Goal: Information Seeking & Learning: Check status

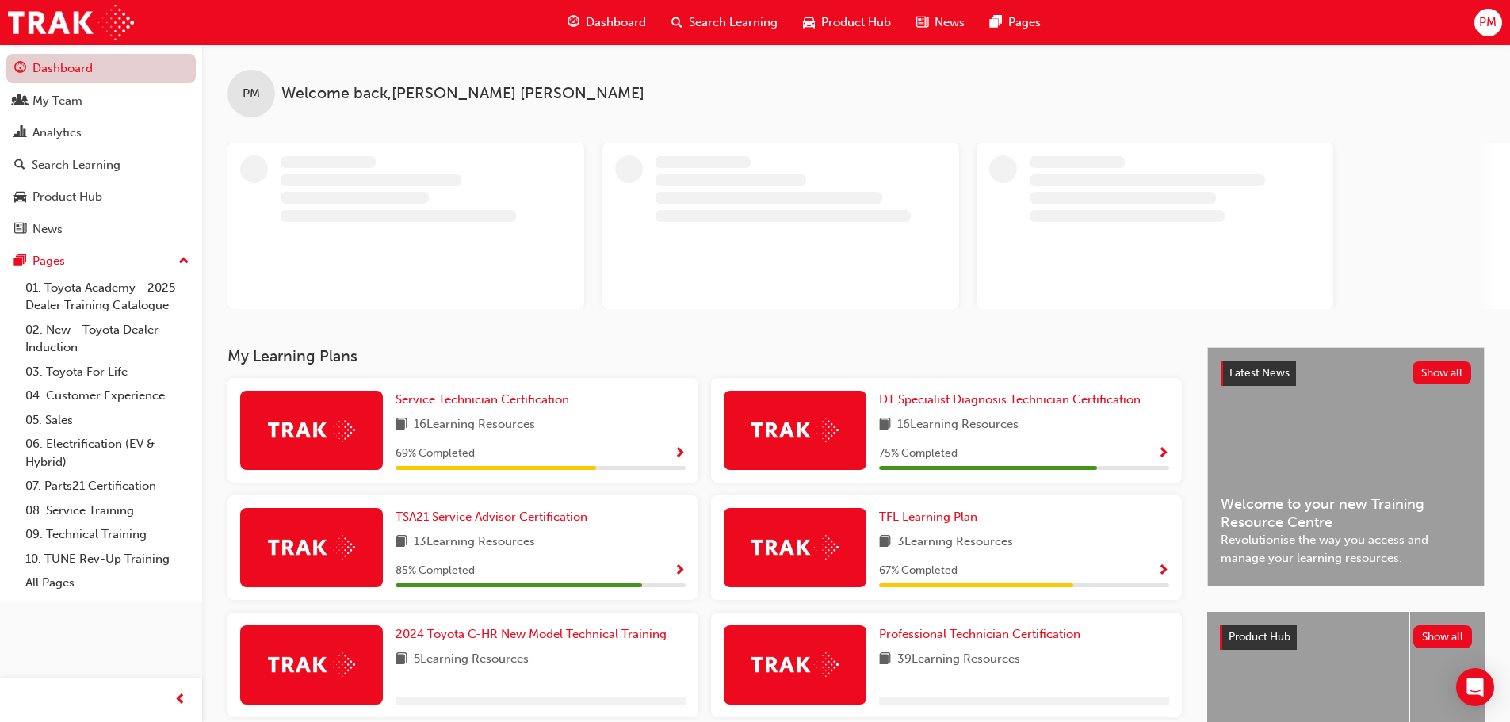
click at [86, 74] on link "Dashboard" at bounding box center [100, 68] width 189 height 29
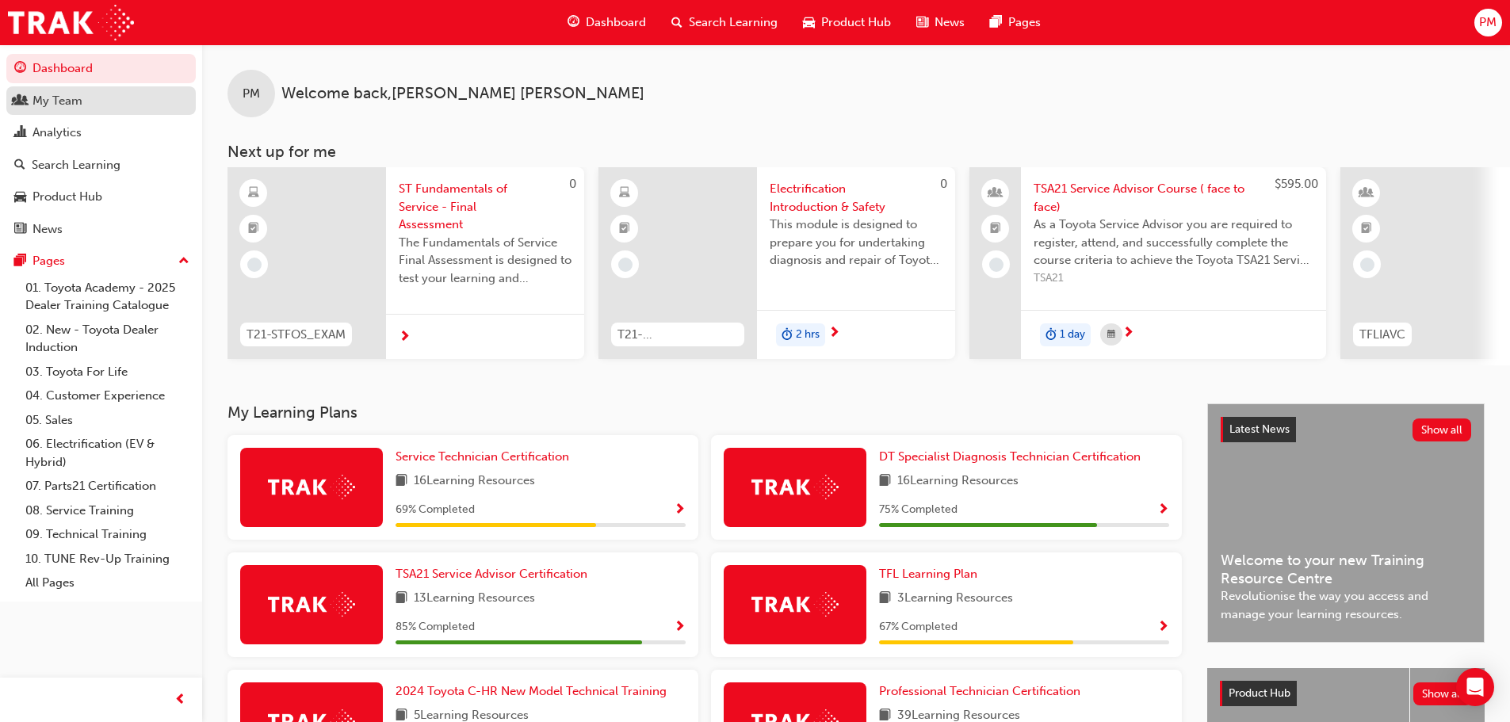
click at [66, 104] on div "My Team" at bounding box center [57, 101] width 50 height 18
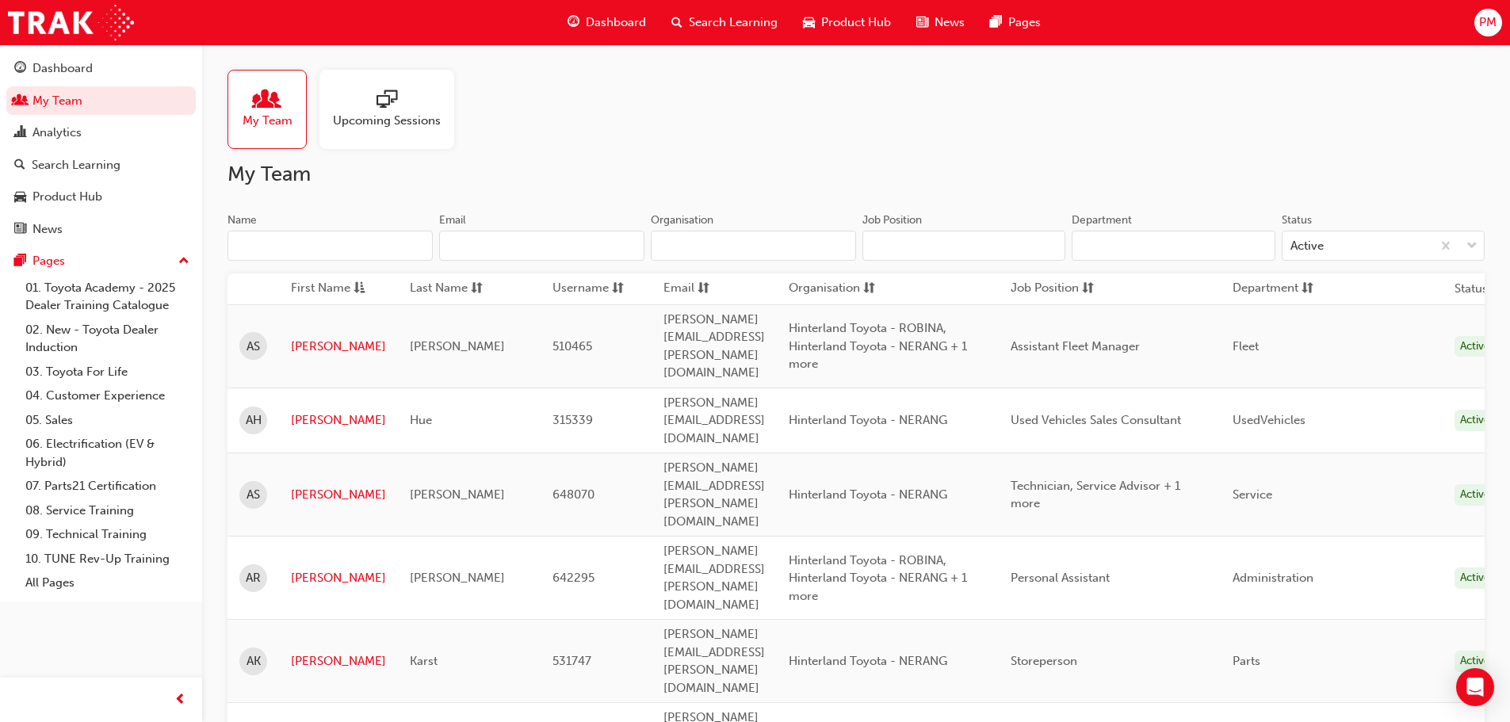
click at [400, 113] on span "Upcoming Sessions" at bounding box center [387, 121] width 108 height 18
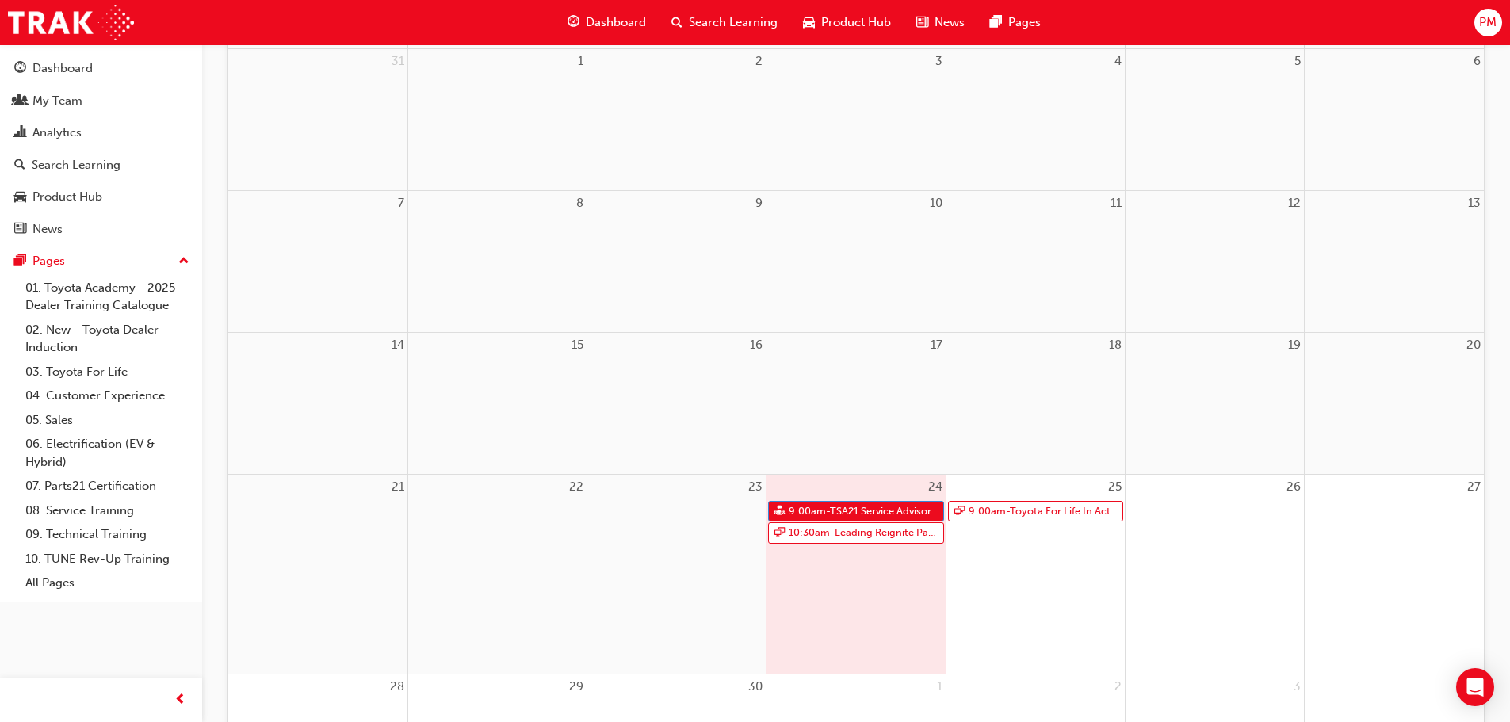
scroll to position [238, 0]
click at [1035, 506] on link "9:00am - Toyota For Life In Action - Virtual Classroom" at bounding box center [1035, 505] width 175 height 21
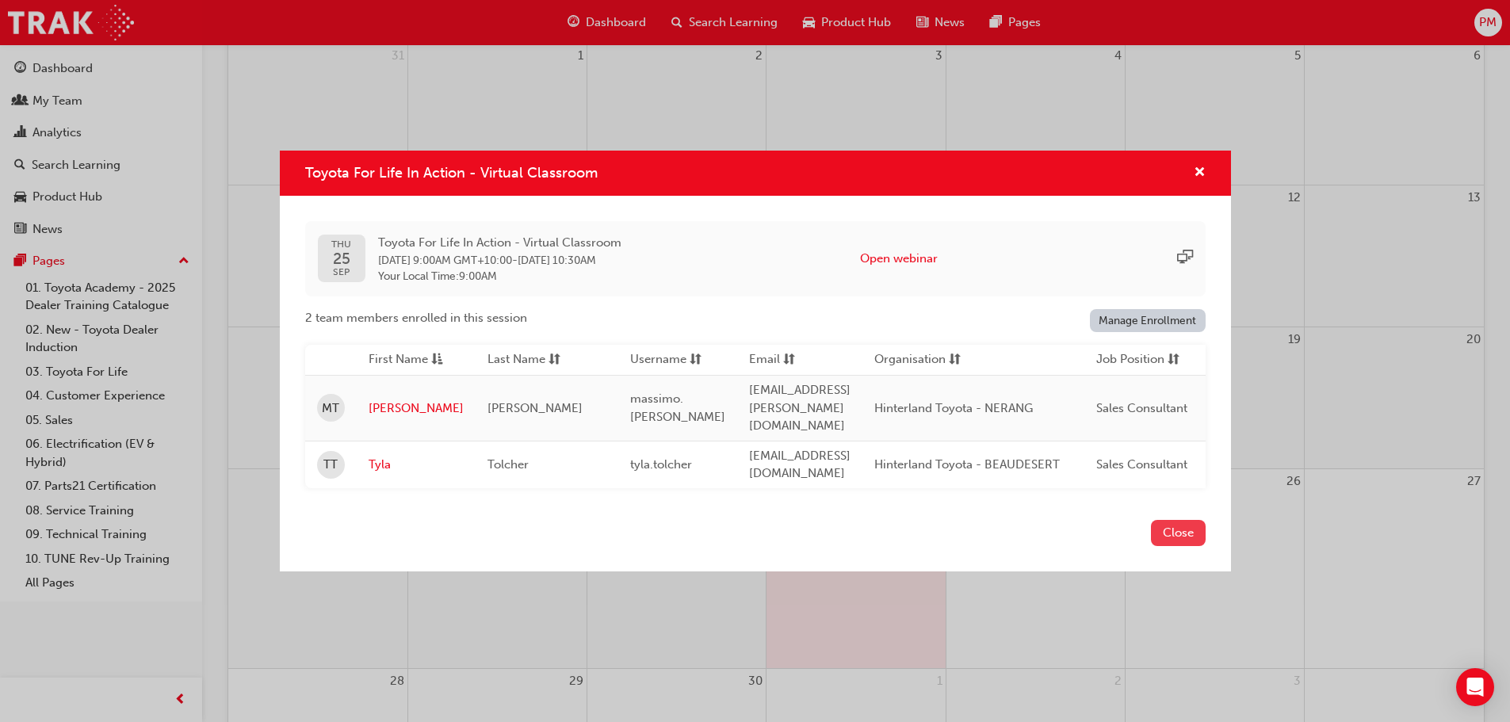
click at [1192, 520] on button "Close" at bounding box center [1178, 533] width 55 height 26
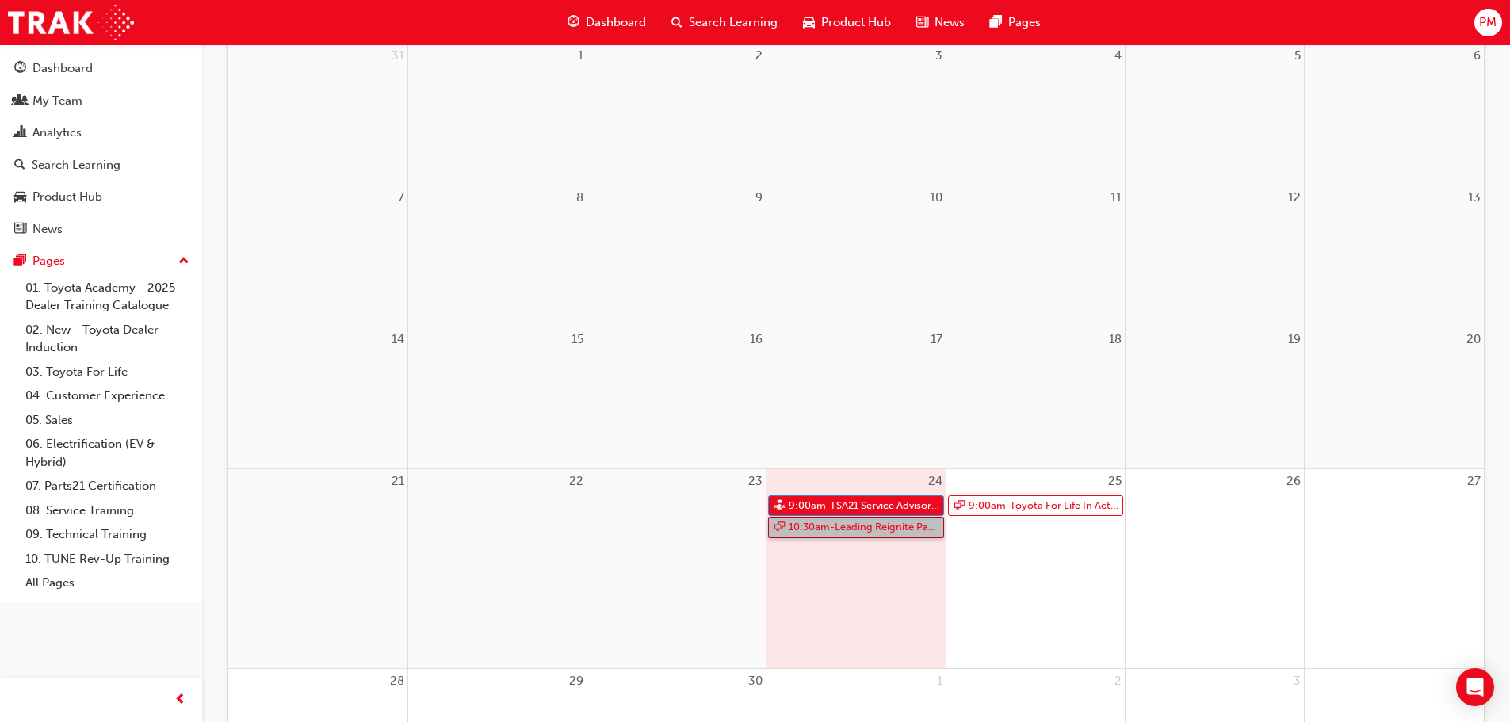
click at [877, 531] on link "10:30am - Leading Reignite Part 2 - Virtual Classroom" at bounding box center [855, 527] width 175 height 21
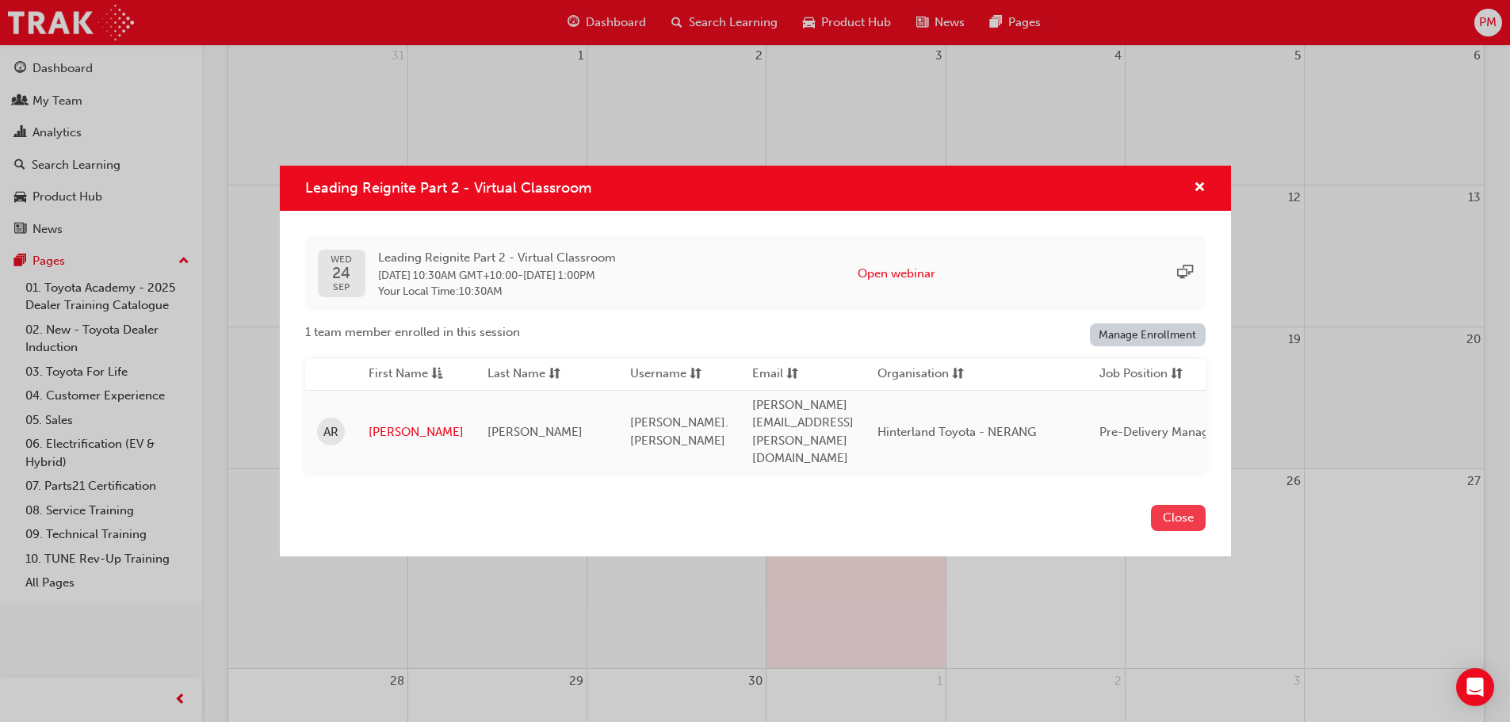
click at [1177, 509] on button "Close" at bounding box center [1178, 518] width 55 height 26
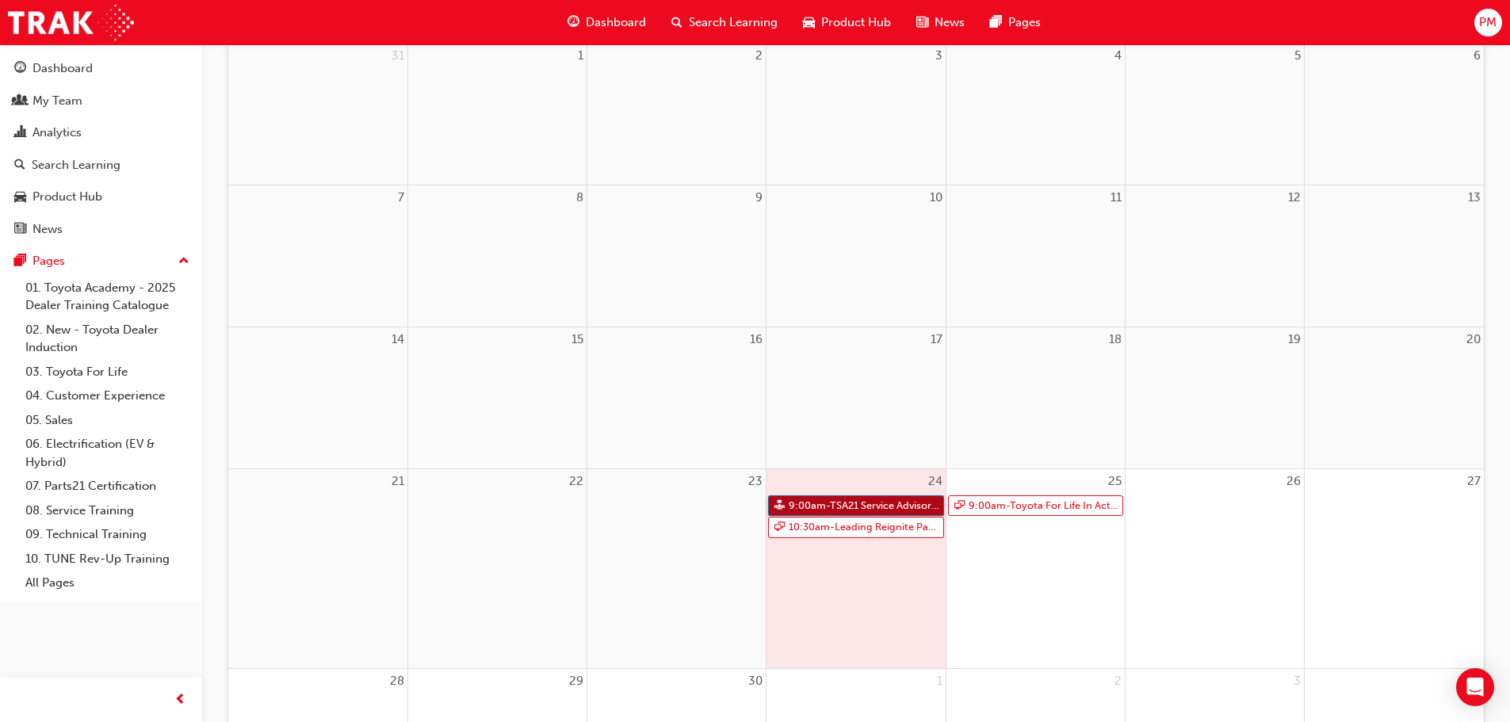
click at [890, 503] on link "9:00am - TSA21 Service Advisor Course ( face to face)" at bounding box center [855, 505] width 175 height 21
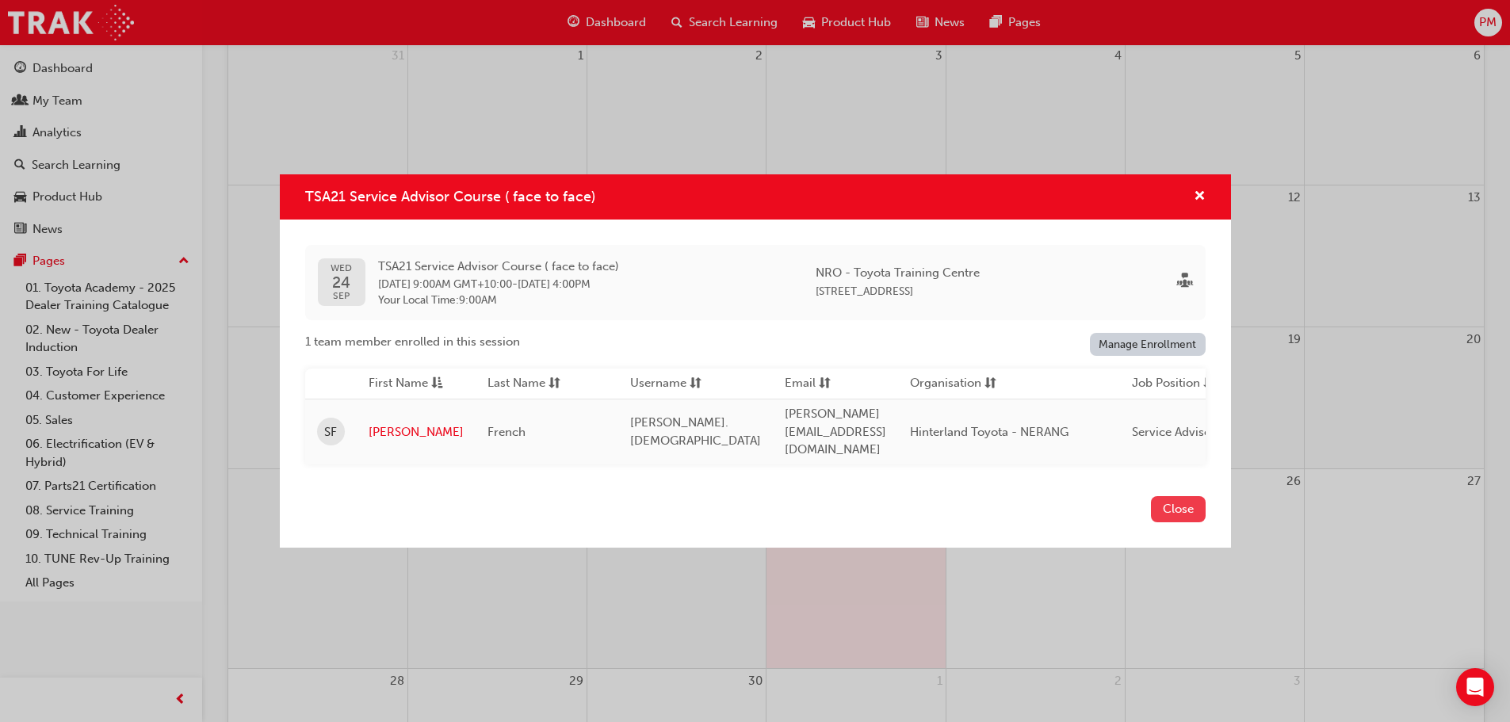
click at [1175, 502] on button "Close" at bounding box center [1178, 509] width 55 height 26
